Goal: Transaction & Acquisition: Purchase product/service

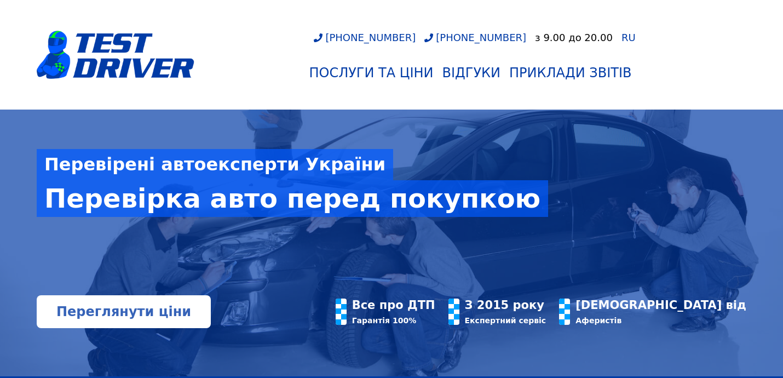
click at [140, 309] on link "Переглянути ціни" at bounding box center [124, 311] width 174 height 33
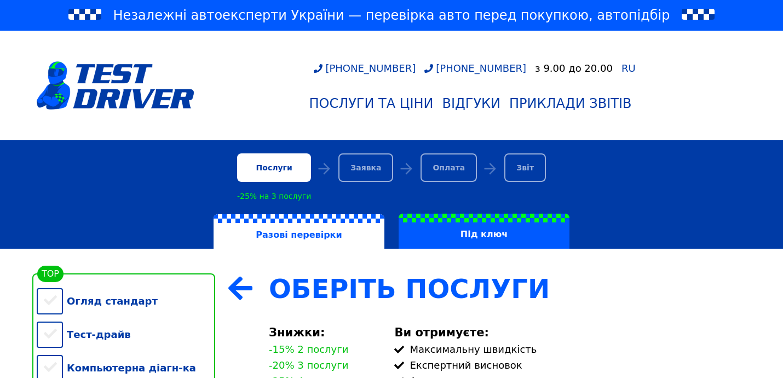
scroll to position [145, 0]
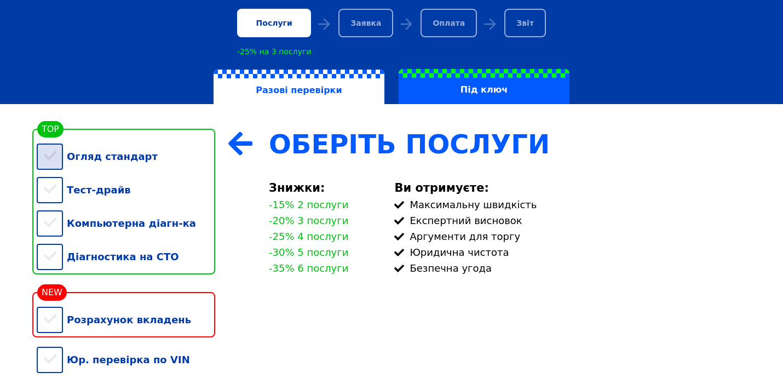
click at [47, 154] on div "Огляд стандарт" at bounding box center [126, 156] width 179 height 33
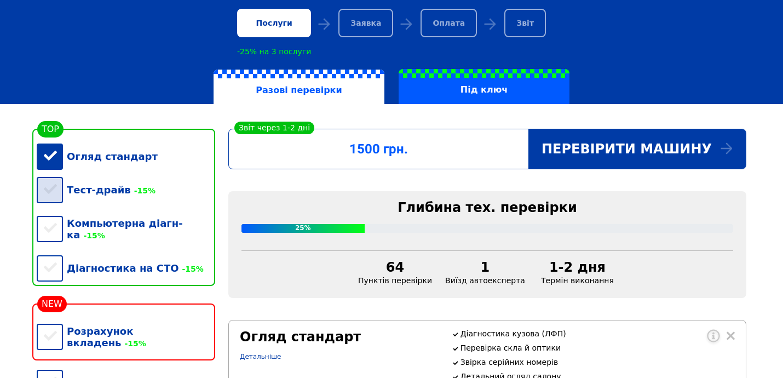
click at [49, 192] on div "Тест-драйв -15%" at bounding box center [126, 189] width 179 height 33
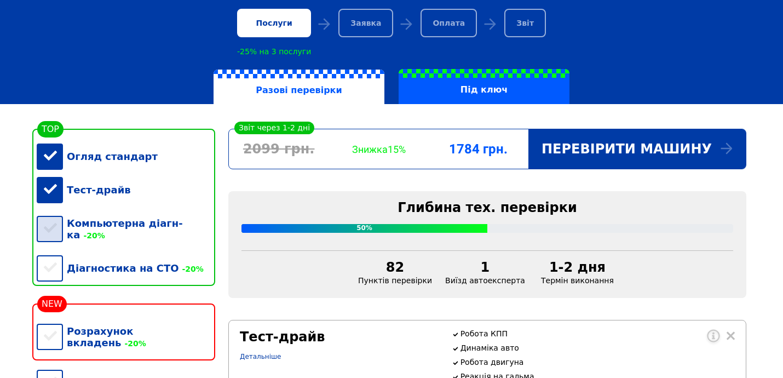
click at [50, 229] on div "Компьютерна діагн-ка -20%" at bounding box center [126, 229] width 179 height 45
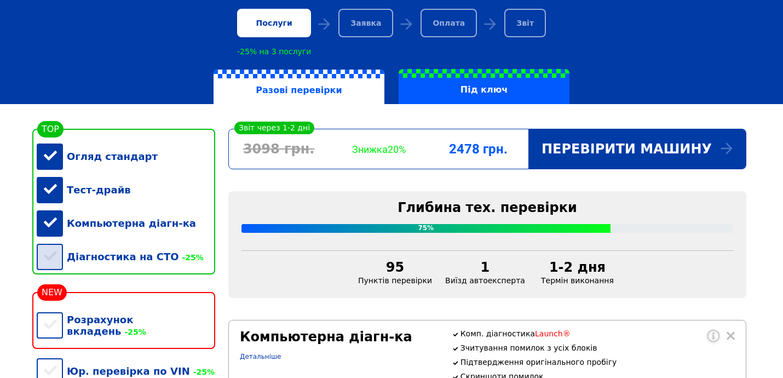
click at [51, 257] on div "Діагностика на СТО -25%" at bounding box center [126, 256] width 179 height 33
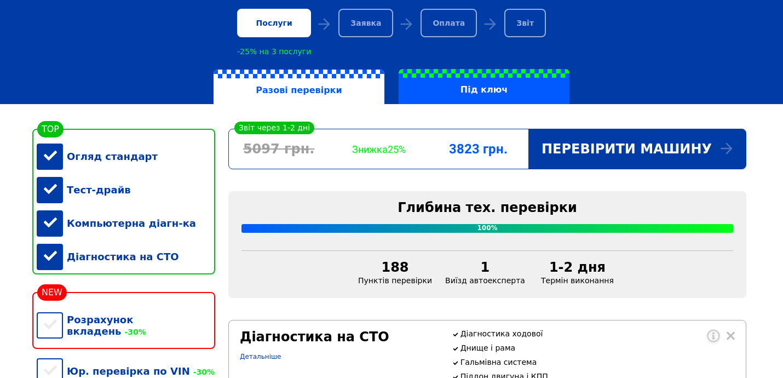
click at [51, 257] on div "Діагностика на СТО" at bounding box center [126, 256] width 179 height 33
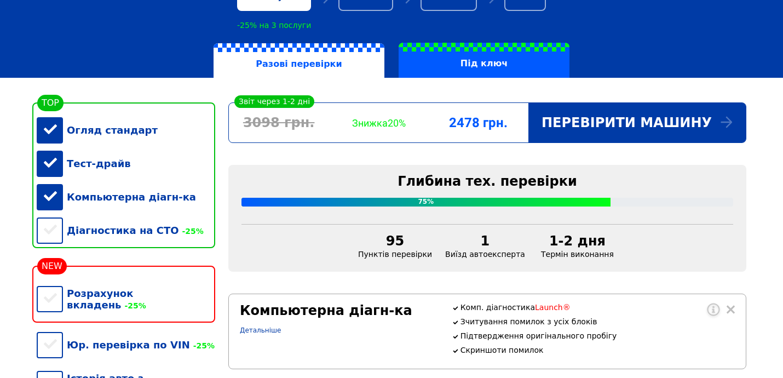
scroll to position [165, 0]
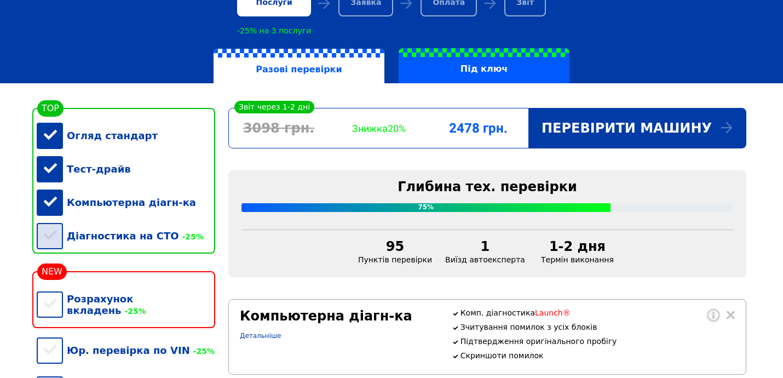
click at [50, 234] on div "Діагностика на СТО -25%" at bounding box center [126, 235] width 179 height 33
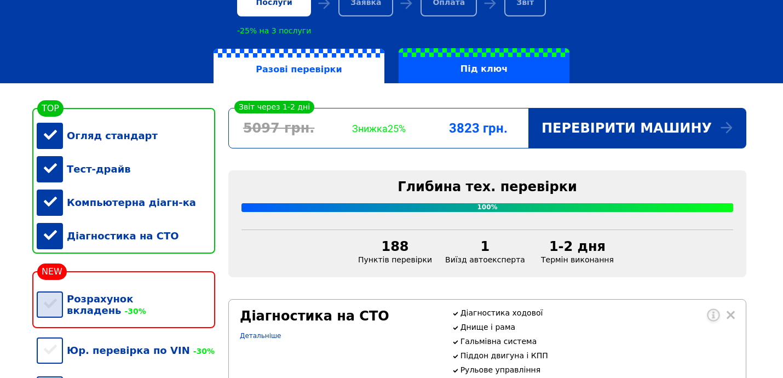
click at [49, 296] on div "Розрахунок вкладень -30%" at bounding box center [126, 304] width 179 height 45
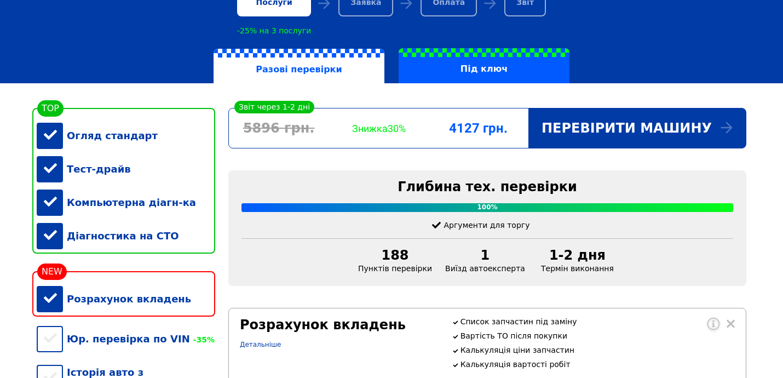
click at [51, 299] on div "Розрахунок вкладень" at bounding box center [126, 298] width 179 height 33
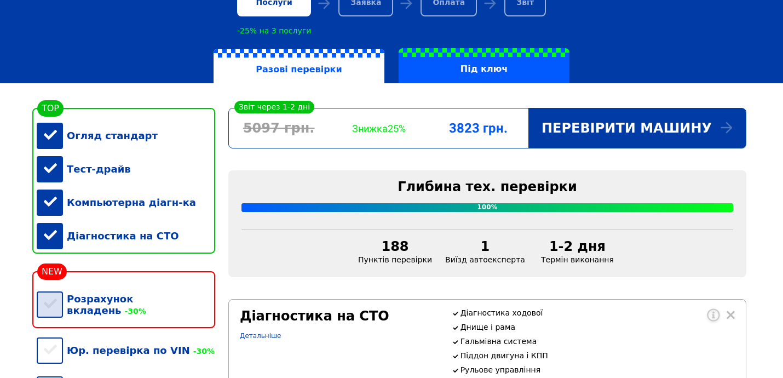
click at [51, 299] on div "Розрахунок вкладень -30%" at bounding box center [126, 304] width 179 height 45
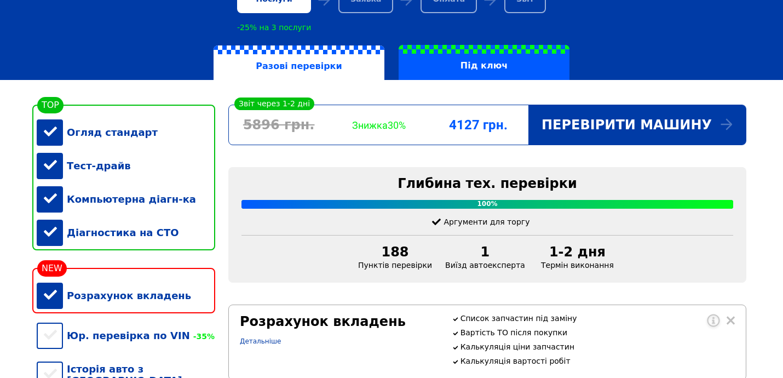
scroll to position [171, 0]
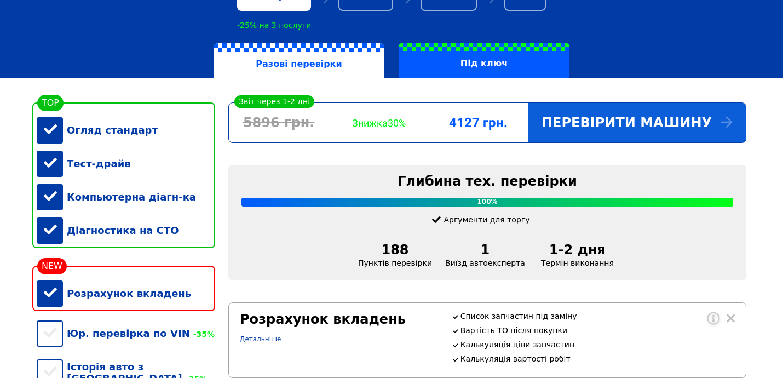
click at [640, 122] on div "Перевірити машину" at bounding box center [637, 122] width 217 height 39
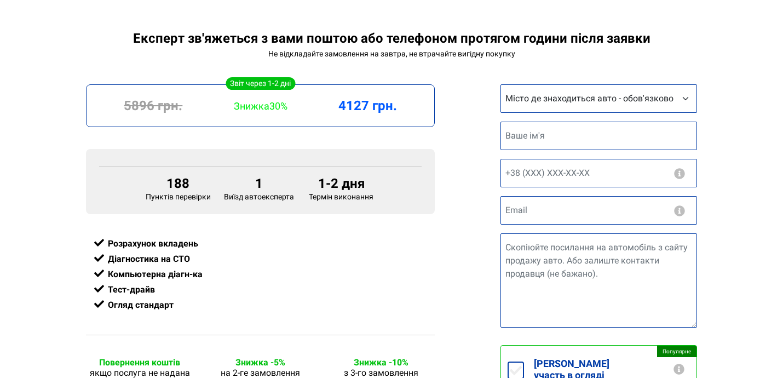
scroll to position [236, 0]
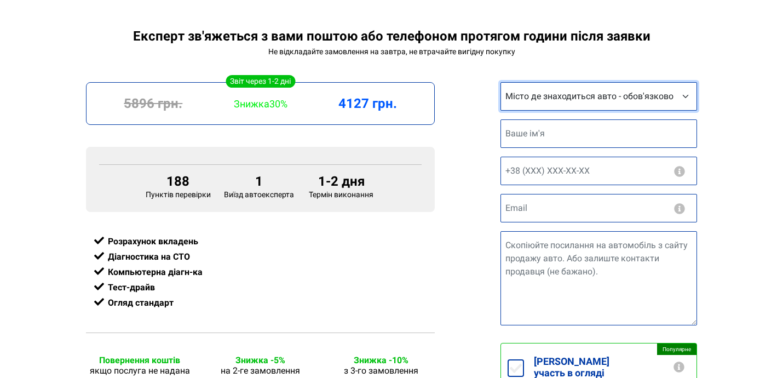
click at [681, 96] on select "Місто де знаходиться авто - обов'язково Інше місто [GEOGRAPHIC_DATA] [GEOGRAPHI…" at bounding box center [599, 96] width 197 height 28
select select "[GEOGRAPHIC_DATA]"
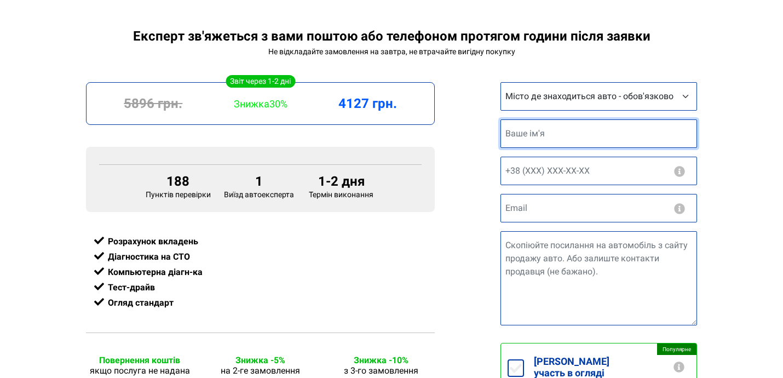
click at [522, 137] on input "text" at bounding box center [599, 133] width 197 height 28
type input "[PERSON_NAME]"
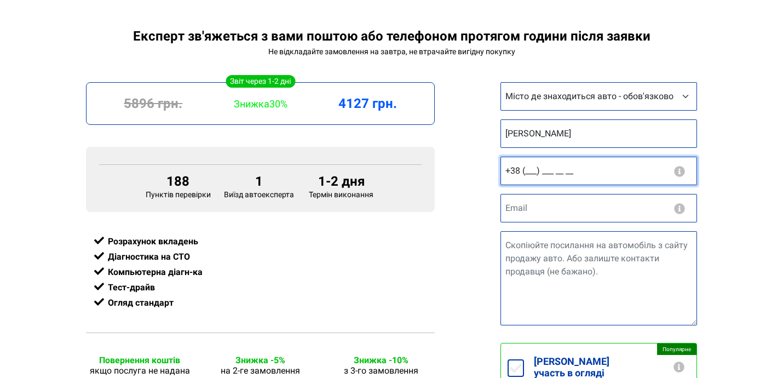
click at [616, 182] on input "+38 (___) ___ __ __" at bounding box center [599, 171] width 197 height 28
type input "[PHONE_NUMBER]"
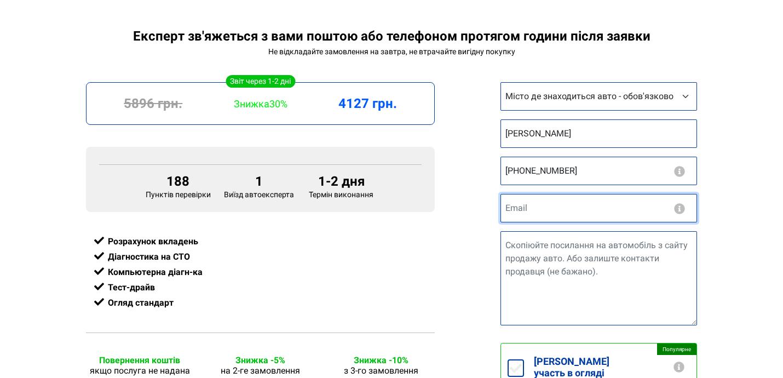
click at [587, 211] on input "email" at bounding box center [599, 208] width 197 height 28
type input "в"
type input "[EMAIL_ADDRESS][DOMAIN_NAME]"
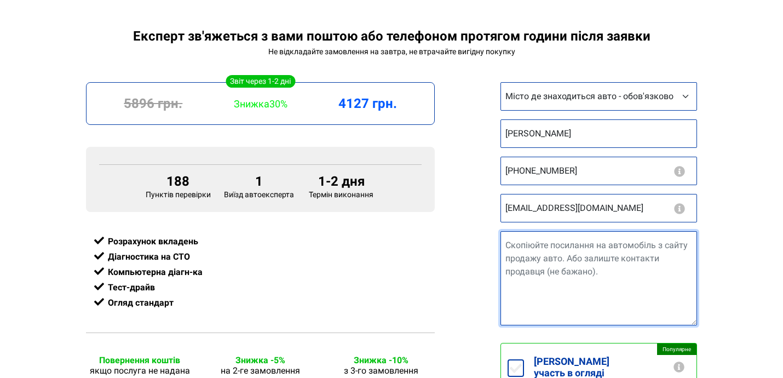
click at [530, 248] on textarea "Посилання на авто" at bounding box center [599, 278] width 197 height 94
paste textarea "[URL][DOMAIN_NAME]"
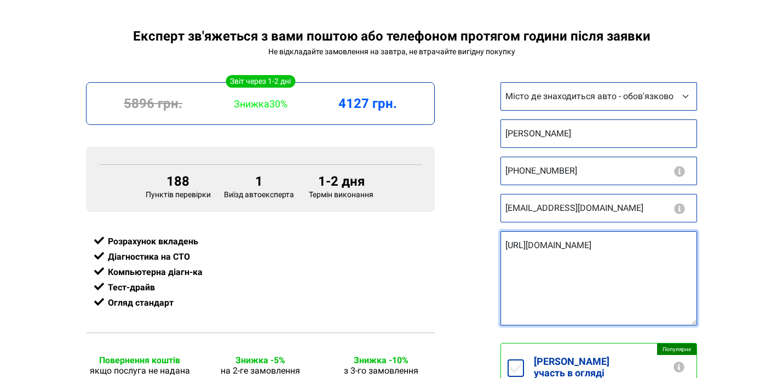
type textarea "[URL][DOMAIN_NAME]"
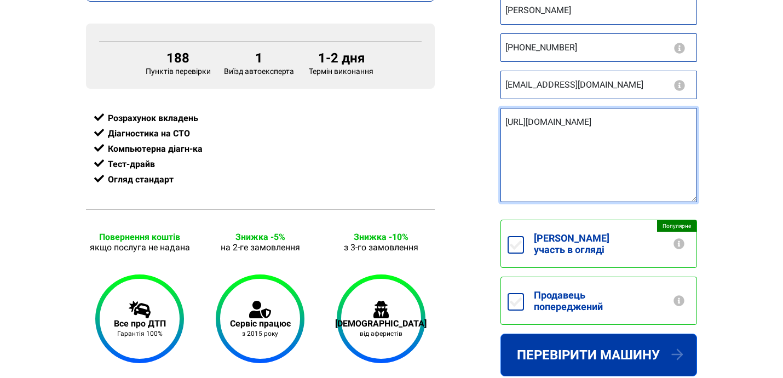
scroll to position [373, 0]
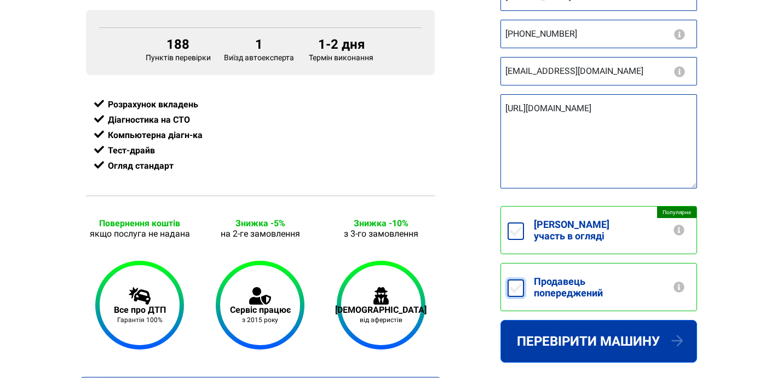
click at [509, 279] on input "Продавець попереджений" at bounding box center [516, 288] width 16 height 18
checkbox input "true"
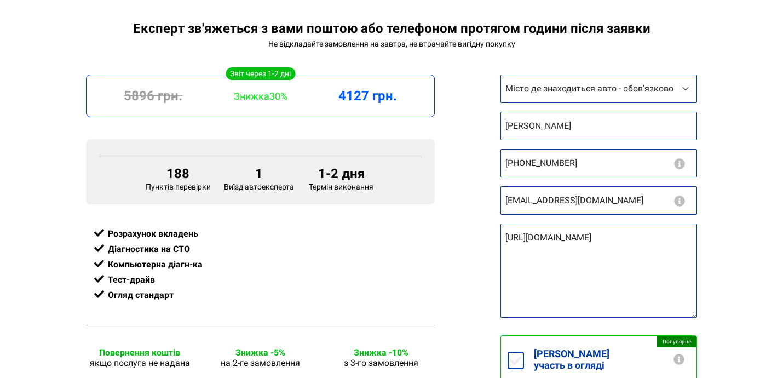
scroll to position [242, 0]
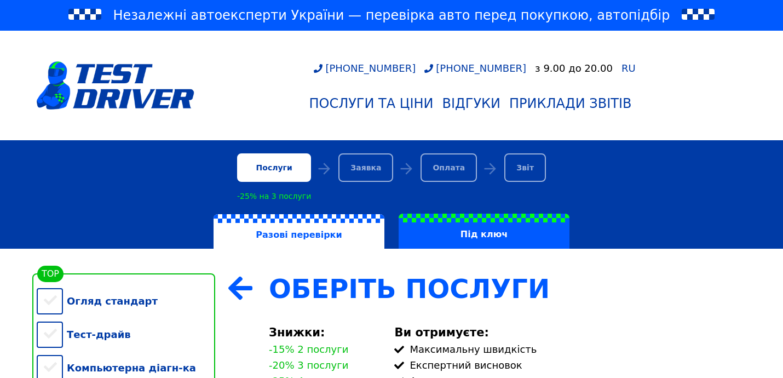
scroll to position [161, 0]
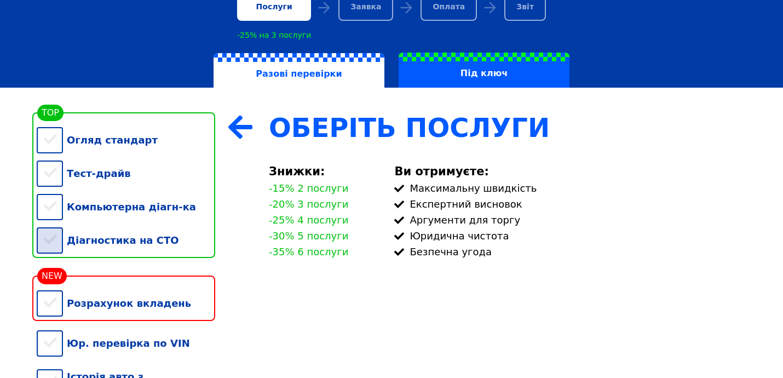
click at [52, 239] on div "Діагностика на СТО" at bounding box center [126, 240] width 179 height 33
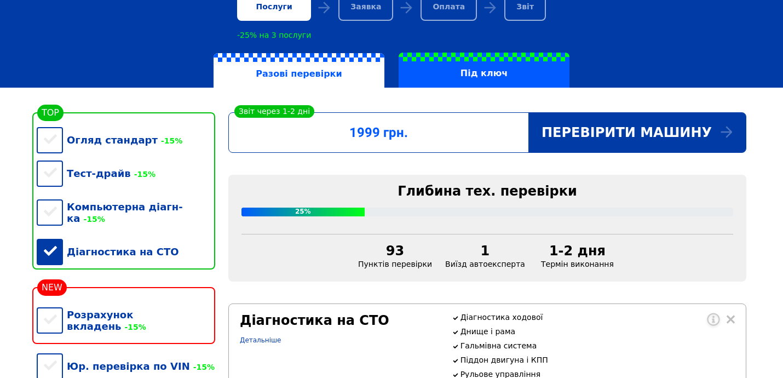
click at [52, 239] on div "Діагностика на СТО" at bounding box center [126, 251] width 179 height 33
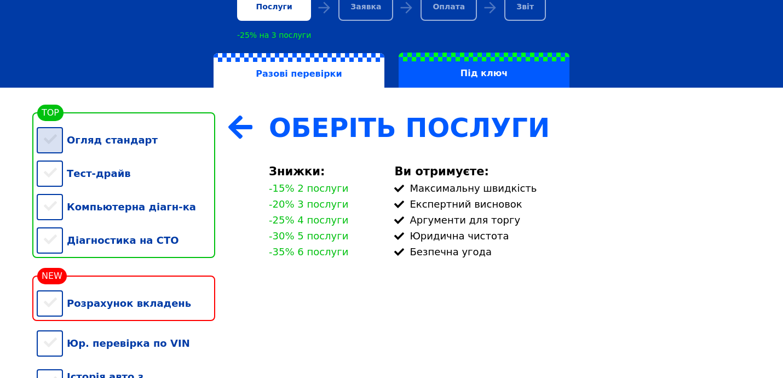
click at [56, 142] on div "Огляд стандарт" at bounding box center [126, 139] width 179 height 33
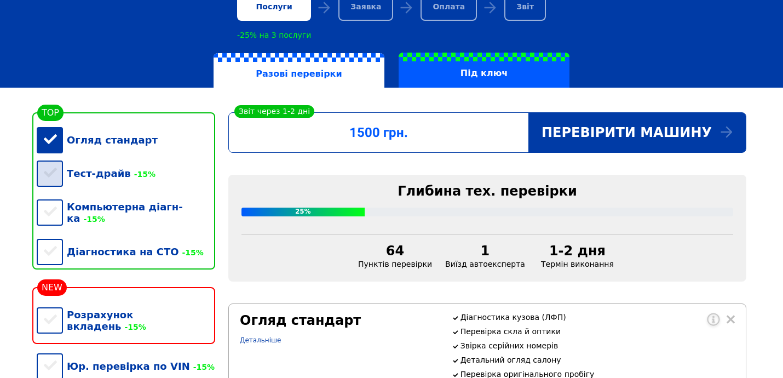
click at [54, 177] on div "Тест-драйв -15%" at bounding box center [126, 173] width 179 height 33
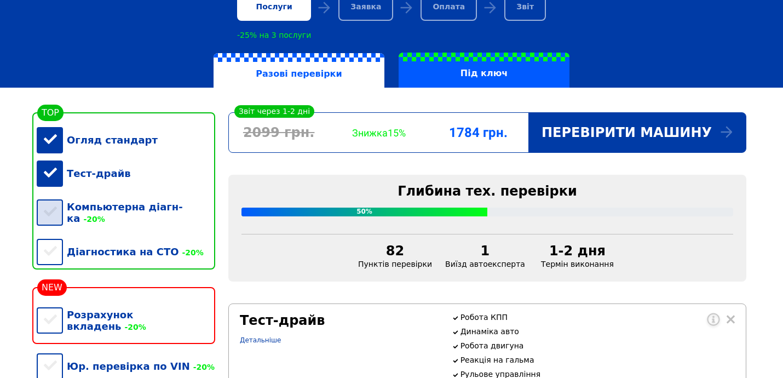
click at [53, 211] on div "Компьютерна діагн-ка -20%" at bounding box center [126, 212] width 179 height 45
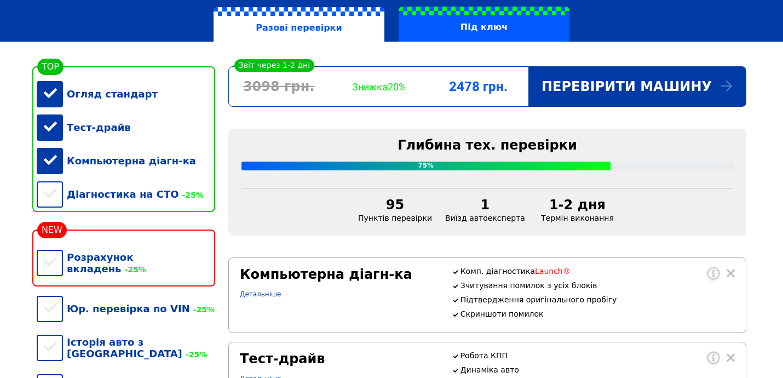
scroll to position [207, 0]
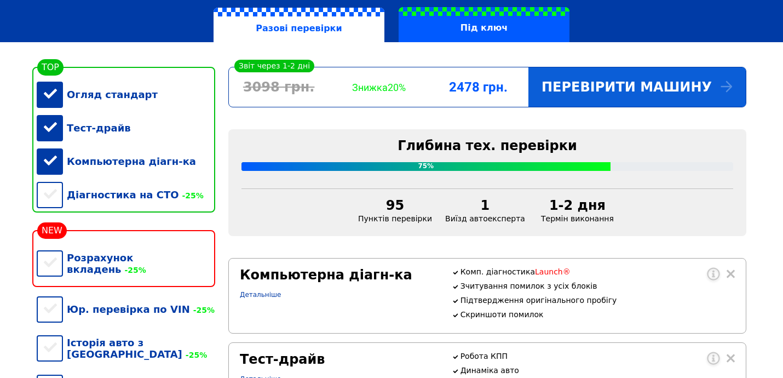
click at [678, 88] on div "Перевірити машину" at bounding box center [637, 86] width 217 height 39
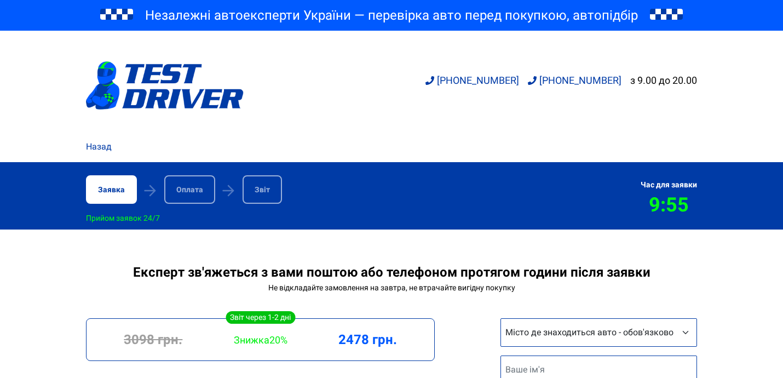
scroll to position [184, 0]
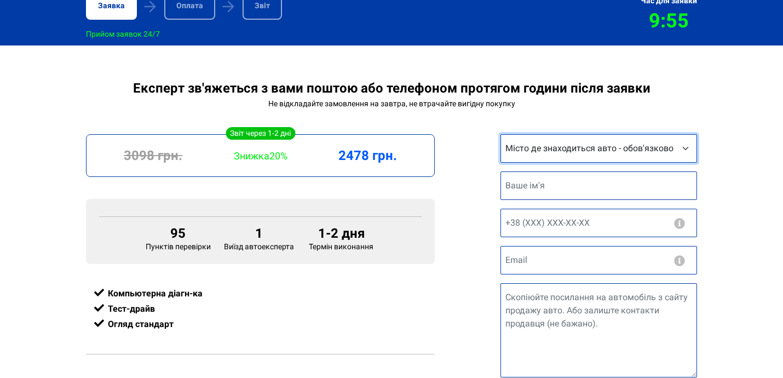
click at [666, 148] on select "Місто де знаходиться авто - обов'язково Інше місто [GEOGRAPHIC_DATA] [GEOGRAPHI…" at bounding box center [599, 148] width 197 height 28
select select "[GEOGRAPHIC_DATA]"
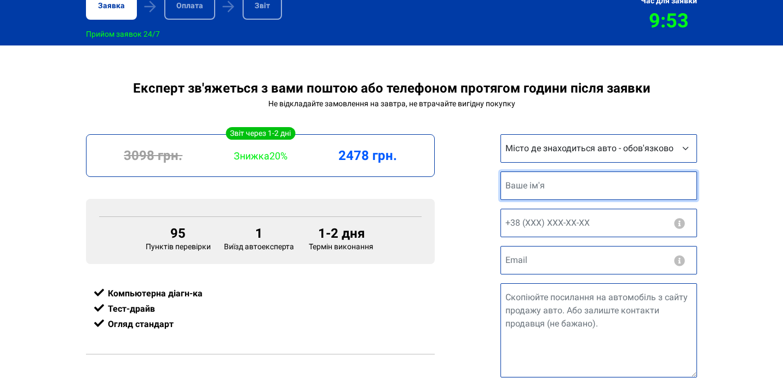
click at [557, 184] on input "text" at bounding box center [599, 185] width 197 height 28
type input "L"
type input "[PERSON_NAME]"
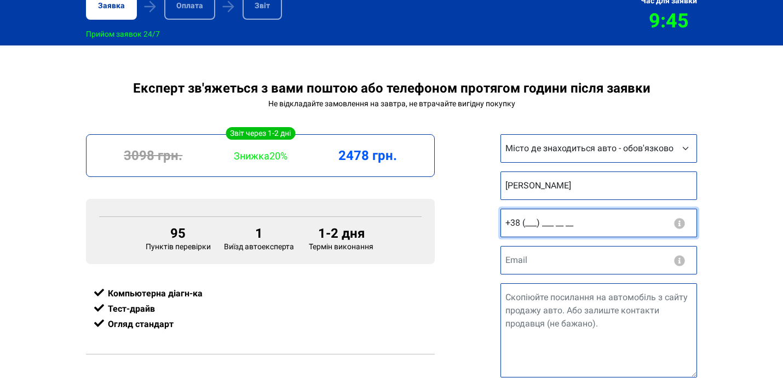
click at [645, 228] on input "+38 (___) ___ __ __" at bounding box center [599, 223] width 197 height 28
type input "[PHONE_NUMBER]"
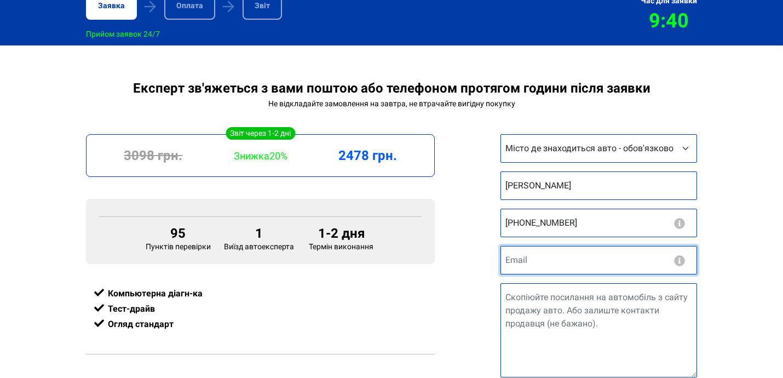
click at [602, 268] on input "email" at bounding box center [599, 260] width 197 height 28
type input "в"
type input "[EMAIL_ADDRESS][DOMAIN_NAME]"
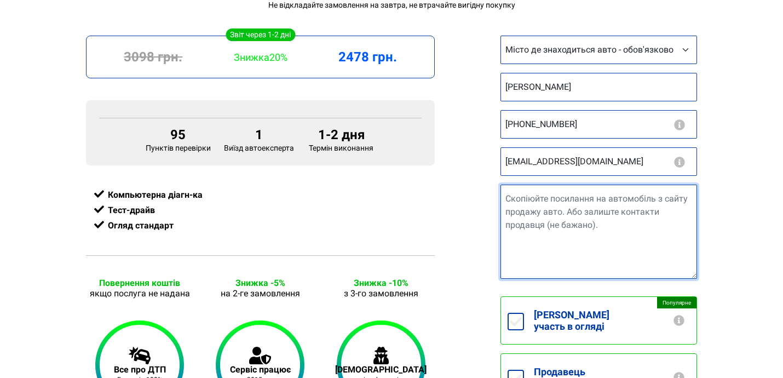
click at [516, 204] on textarea "Посилання на авто" at bounding box center [599, 232] width 197 height 94
paste textarea "[URL][DOMAIN_NAME]"
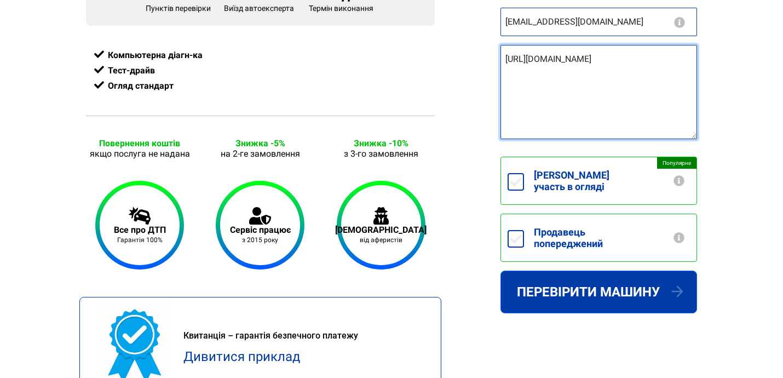
scroll to position [423, 0]
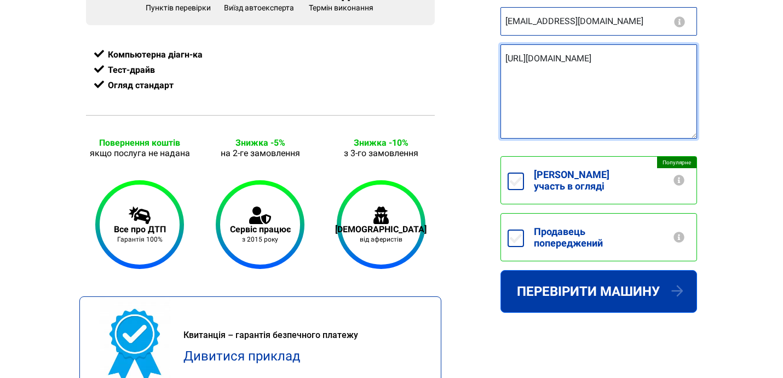
type textarea "[URL][DOMAIN_NAME]"
click at [511, 230] on input "Продавець попереджений" at bounding box center [516, 239] width 16 height 18
checkbox input "true"
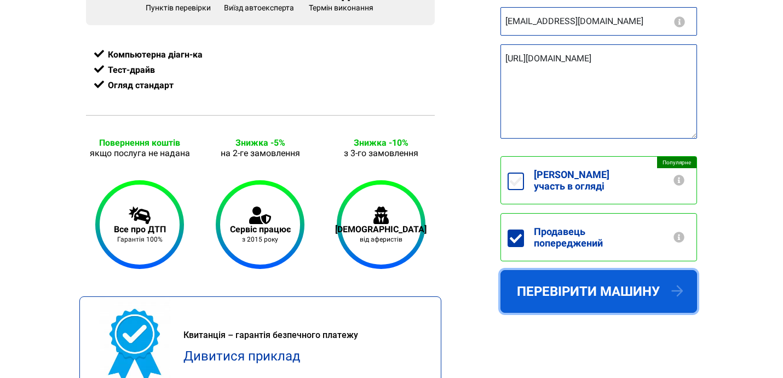
click at [551, 280] on button "Перевірити машину" at bounding box center [599, 291] width 197 height 43
